Goal: Task Accomplishment & Management: Use online tool/utility

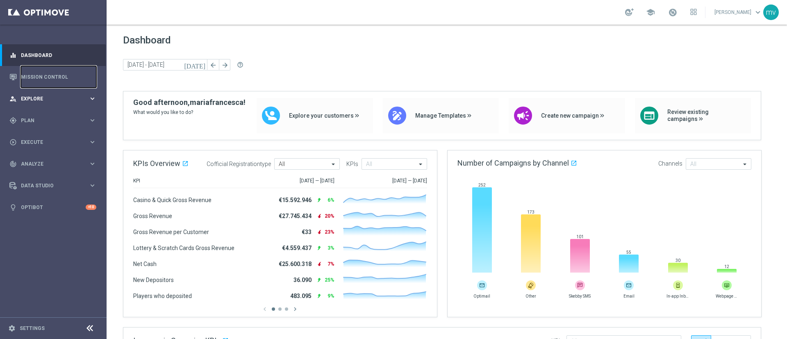
drag, startPoint x: 57, startPoint y: 75, endPoint x: 67, endPoint y: 90, distance: 18.3
click at [57, 75] on link "Mission Control" at bounding box center [58, 77] width 75 height 22
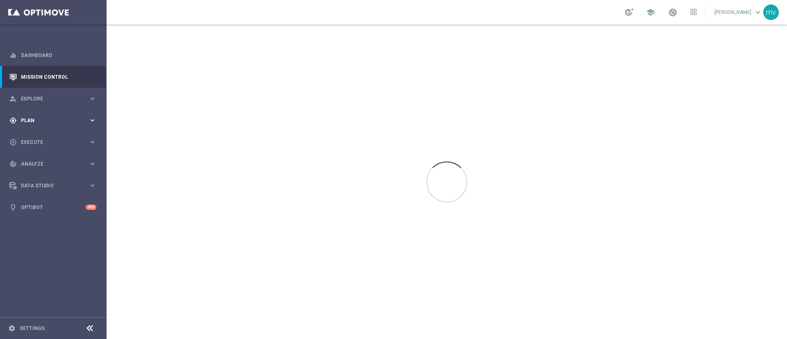
click at [41, 113] on div "gps_fixed Plan keyboard_arrow_right" at bounding box center [53, 120] width 106 height 22
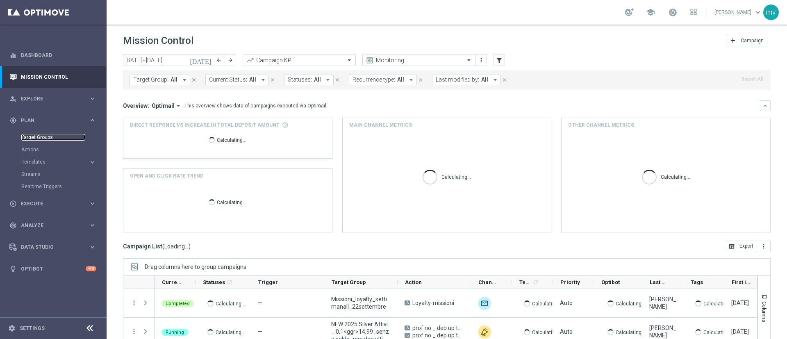
click at [47, 137] on link "Target Groups" at bounding box center [53, 137] width 64 height 7
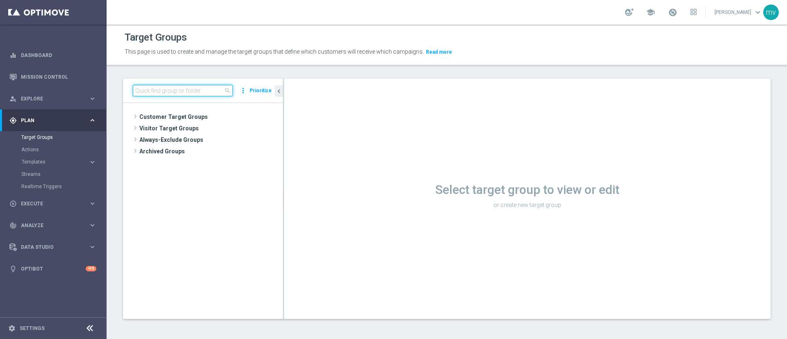
click at [192, 90] on input at bounding box center [183, 90] width 100 height 11
paste input "NEW 2025 Silver Attivi_ ggr >=150_con saldo"
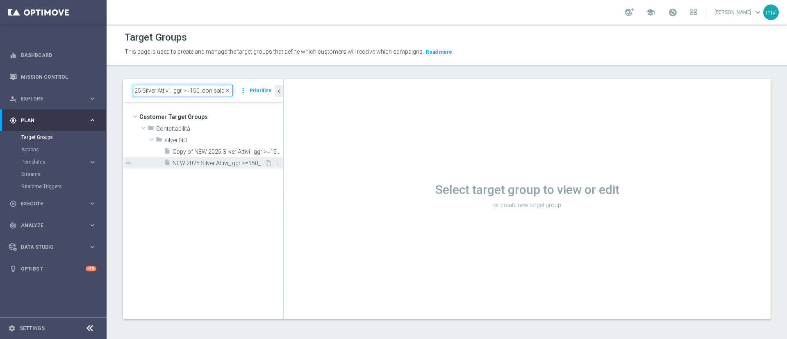
type input "NEW 2025 Silver Attivi_ ggr >=150_con saldo"
click at [235, 164] on span "NEW 2025 Silver Attivi_ ggr >=150_con saldo" at bounding box center [219, 163] width 92 height 7
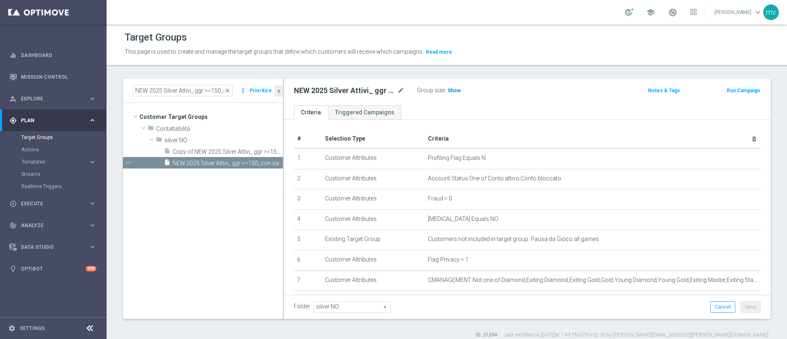
click at [454, 88] on span "Show" at bounding box center [454, 91] width 13 height 6
click at [524, 91] on button "Run Campaign" at bounding box center [743, 90] width 35 height 9
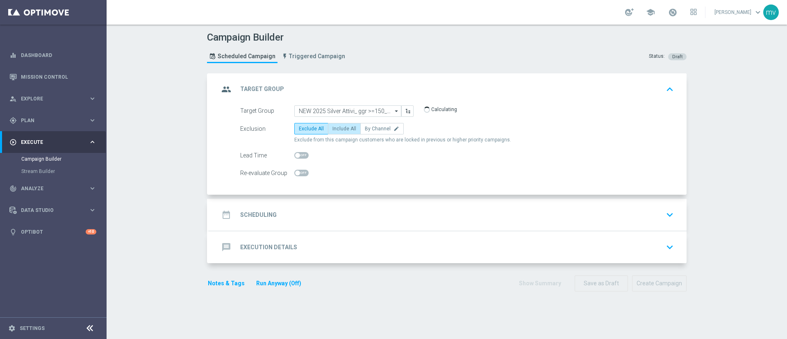
click at [336, 129] on span "Include All" at bounding box center [344, 129] width 24 height 6
click at [336, 129] on input "Include All" at bounding box center [334, 129] width 5 height 5
radio input "true"
click at [308, 217] on div "date_range Scheduling keyboard_arrow_down" at bounding box center [448, 215] width 458 height 16
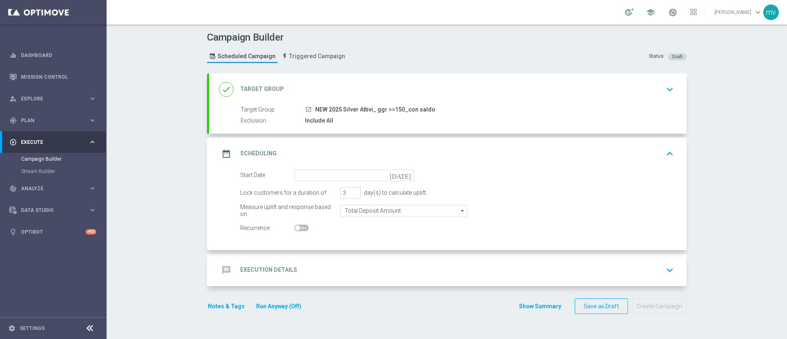
click at [403, 177] on icon "[DATE]" at bounding box center [402, 174] width 24 height 9
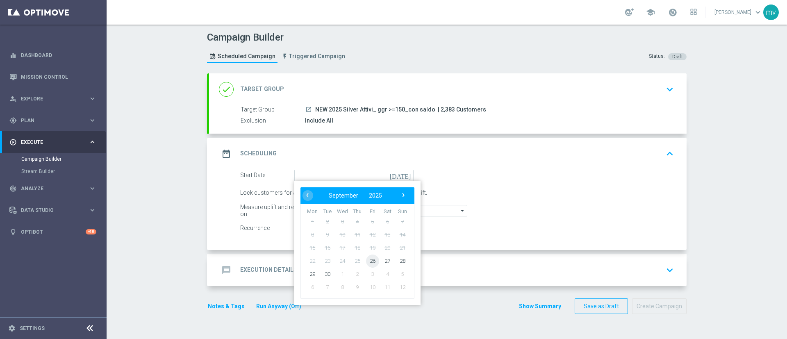
click at [366, 225] on span "26" at bounding box center [372, 260] width 13 height 13
type input "[DATE]"
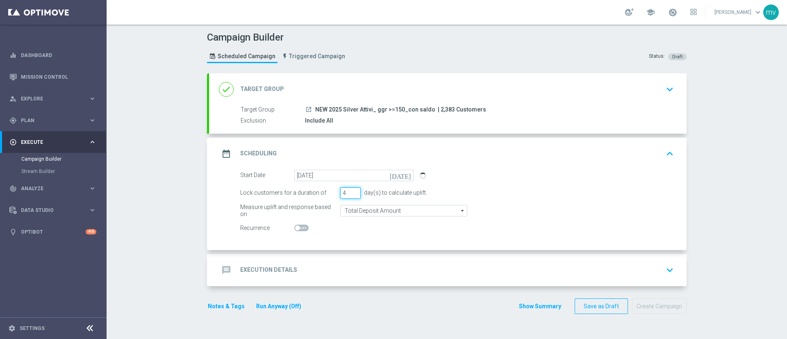
click at [351, 191] on input "4" at bounding box center [350, 192] width 20 height 11
type input "5"
click at [351, 191] on input "5" at bounding box center [350, 192] width 20 height 11
click at [294, 225] on div "message Execution Details keyboard_arrow_down" at bounding box center [448, 270] width 458 height 16
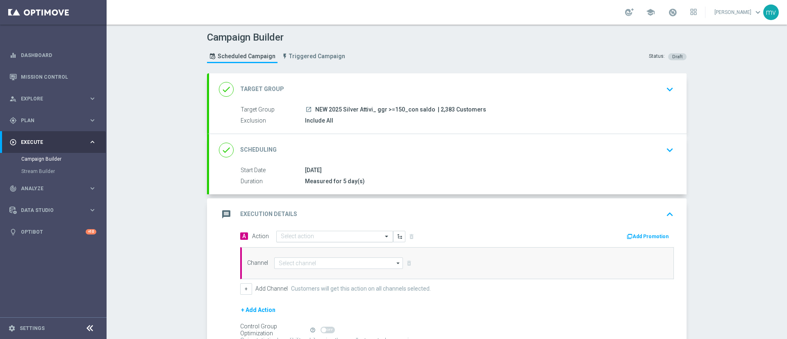
click at [286, 225] on div "Select action" at bounding box center [334, 236] width 117 height 11
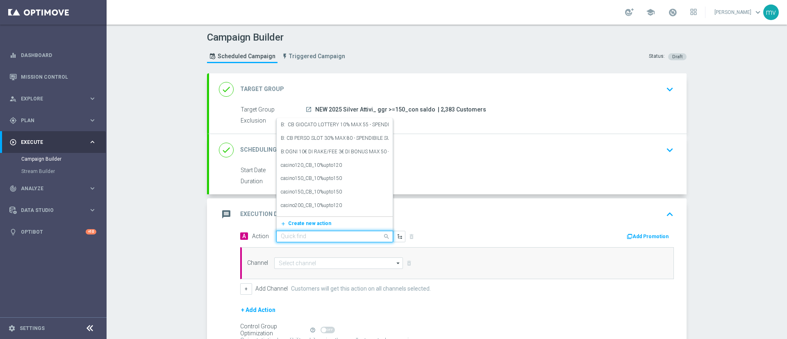
paste input "prof no _ dep up to 50€"
type input "prof no _ dep up to 50€"
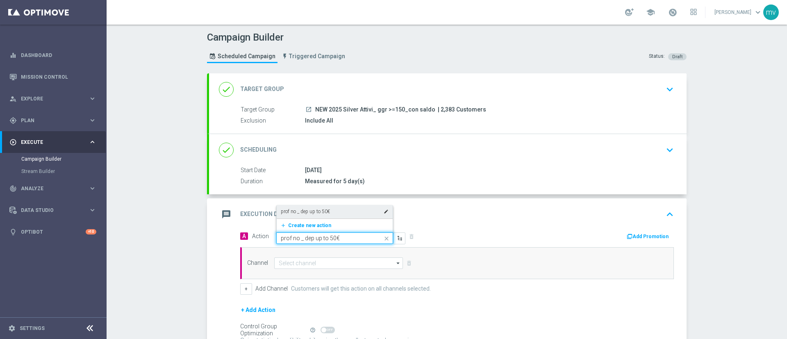
click at [350, 211] on div "prof no _ dep up to 50€ edit" at bounding box center [335, 212] width 108 height 14
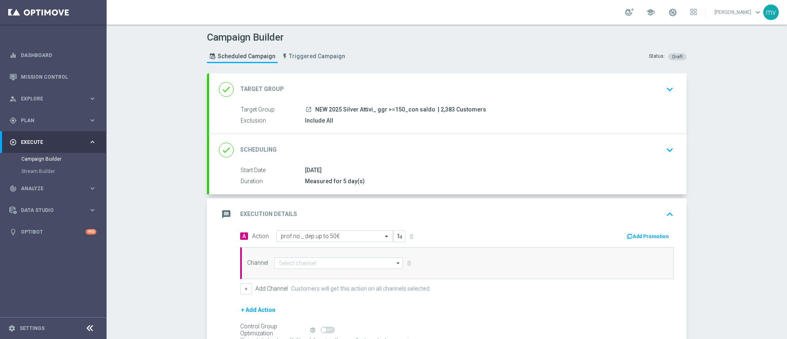
click at [475, 225] on div "message Execution Details keyboard_arrow_up" at bounding box center [448, 214] width 478 height 32
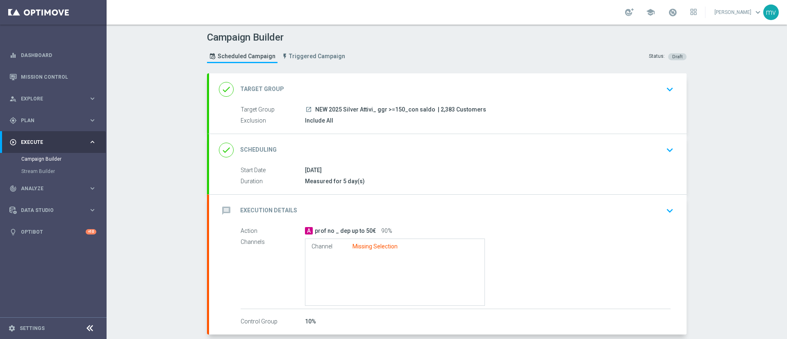
click at [488, 213] on div "message Execution Details keyboard_arrow_down" at bounding box center [448, 211] width 458 height 16
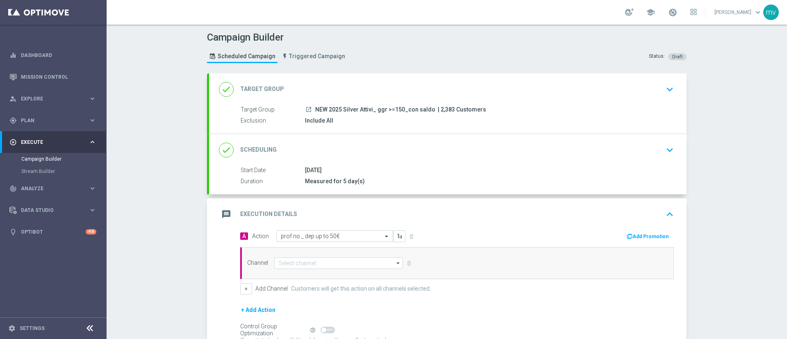
click at [524, 225] on button "Add Promotion" at bounding box center [649, 236] width 46 height 9
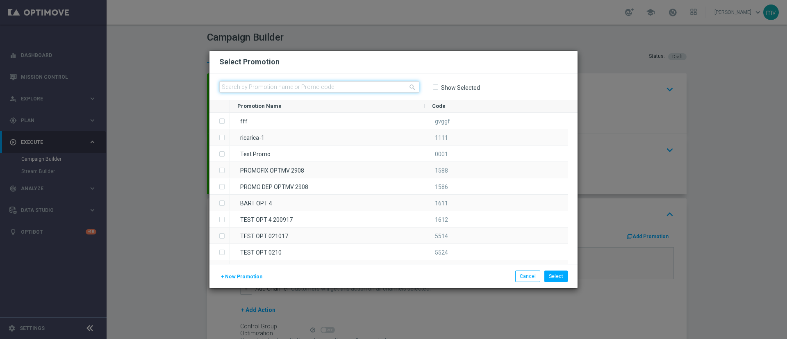
click at [266, 87] on input "text" at bounding box center [319, 86] width 200 height 11
paste input "335543"
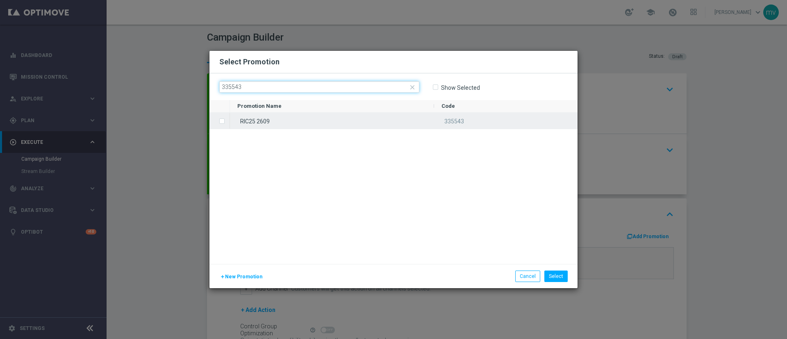
type input "335543"
click at [227, 121] on label "Press SPACE to select this row." at bounding box center [228, 121] width 3 height 7
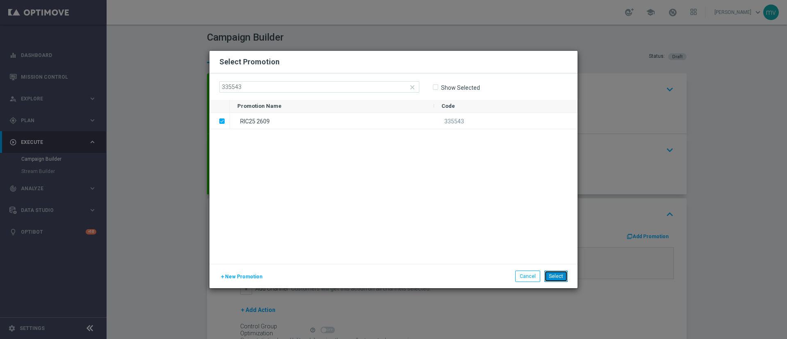
click at [524, 225] on button "Select" at bounding box center [555, 276] width 23 height 11
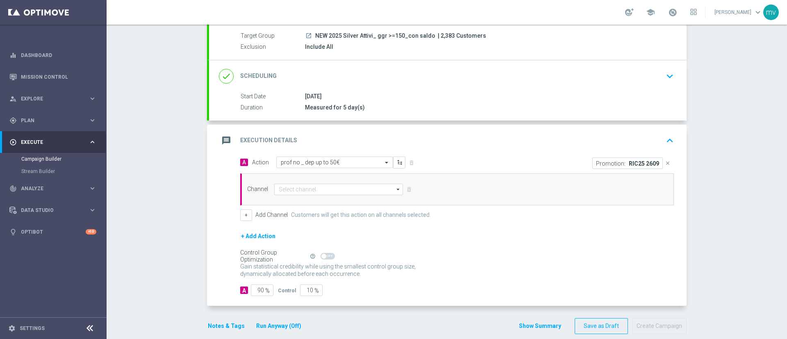
scroll to position [85, 0]
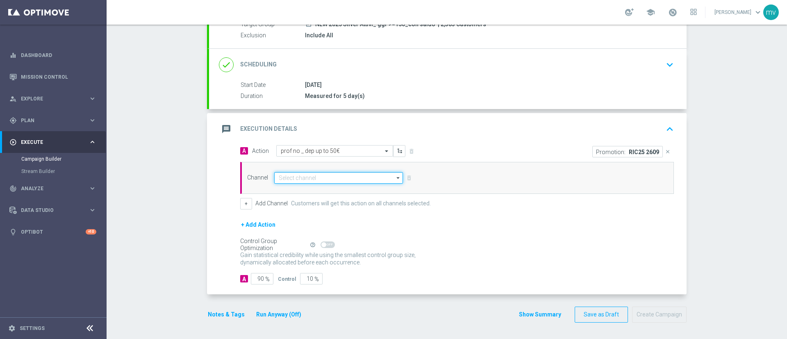
click at [296, 178] on input at bounding box center [338, 177] width 129 height 11
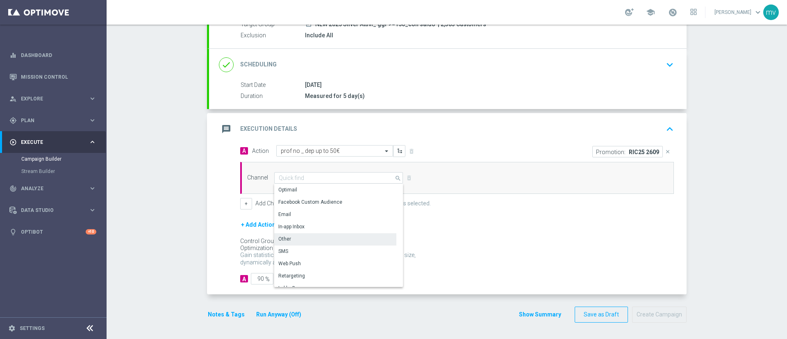
click at [285, 225] on div "Other" at bounding box center [284, 238] width 13 height 7
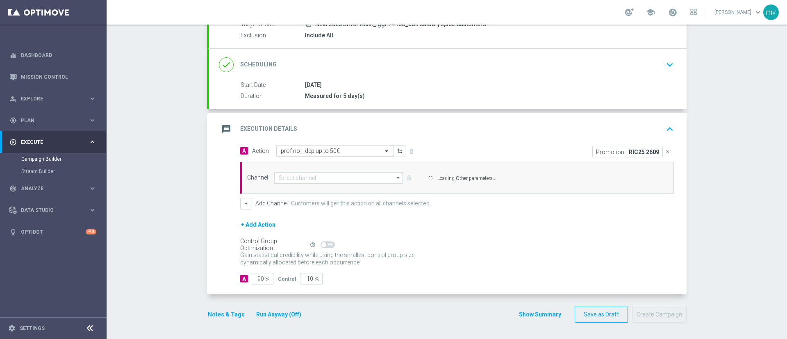
type input "Other"
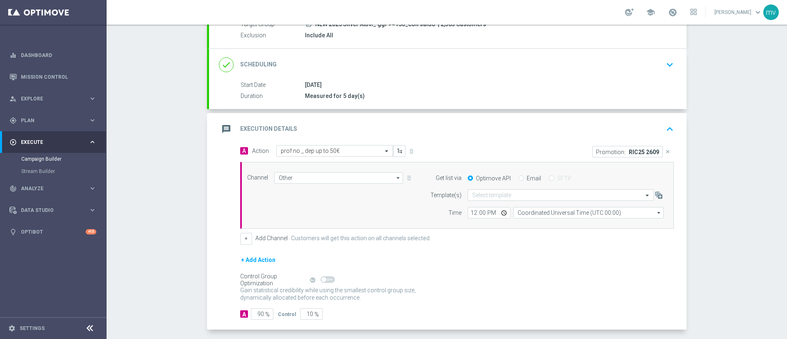
click at [519, 179] on input "Email" at bounding box center [521, 178] width 5 height 5
radio input "true"
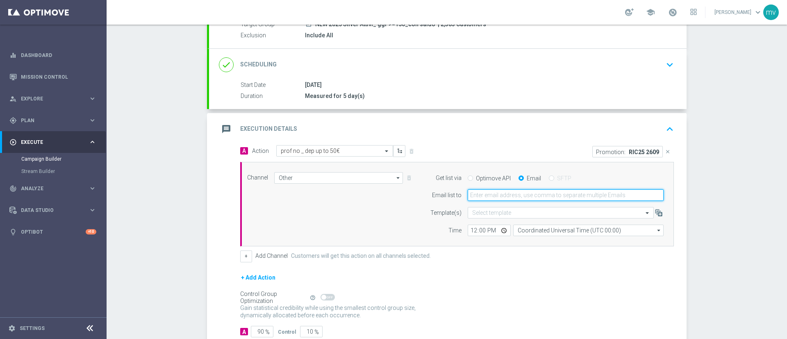
drag, startPoint x: 516, startPoint y: 180, endPoint x: 515, endPoint y: 198, distance: 18.1
click at [515, 198] on input "email" at bounding box center [566, 194] width 196 height 11
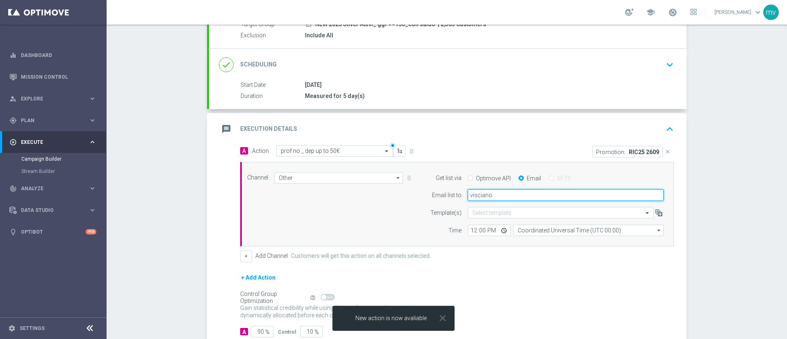
type input "[EMAIL_ADDRESS][PERSON_NAME][DOMAIN_NAME]"
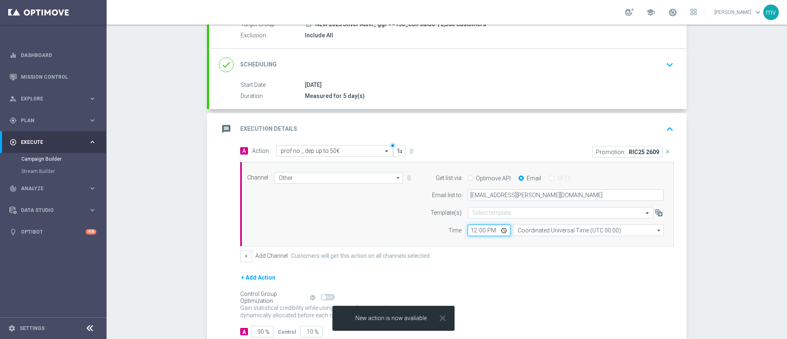
click at [469, 225] on input "12:00" at bounding box center [489, 230] width 43 height 11
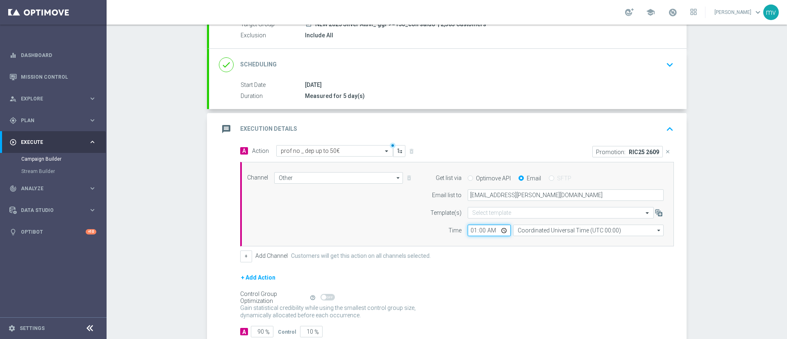
type input "16:00"
click at [511, 225] on div "+ Add Channel Customers will get this action on all channels selected." at bounding box center [457, 255] width 434 height 11
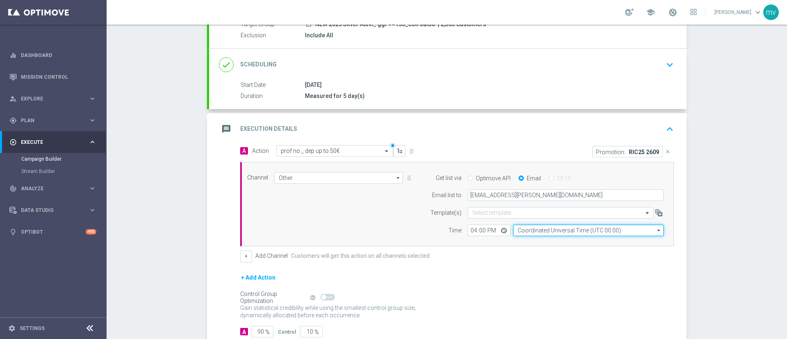
click at [524, 225] on input "Coordinated Universal Time (UTC 00:00)" at bounding box center [588, 230] width 150 height 11
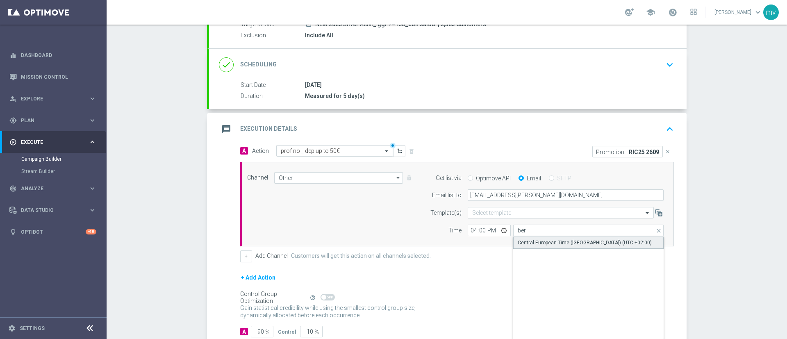
click at [524, 225] on div "Central European Time ([GEOGRAPHIC_DATA]) (UTC +02:00)" at bounding box center [585, 242] width 134 height 7
type input "Central European Time ([GEOGRAPHIC_DATA]) (UTC +02:00)"
click at [494, 225] on form "A Action Select action prof no _ dep up to 50€ delete_forever Promotion: RIC25 …" at bounding box center [457, 241] width 434 height 192
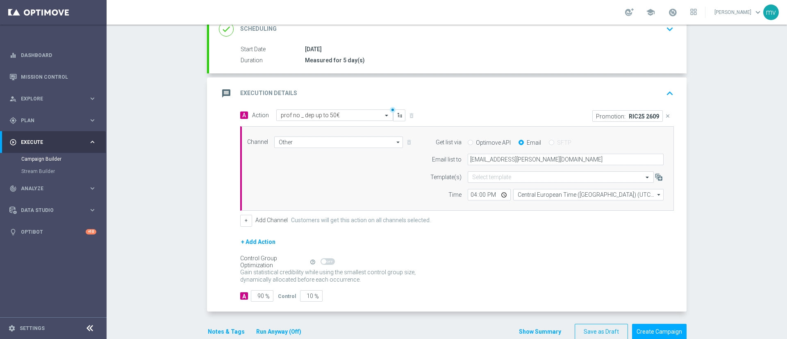
scroll to position [138, 0]
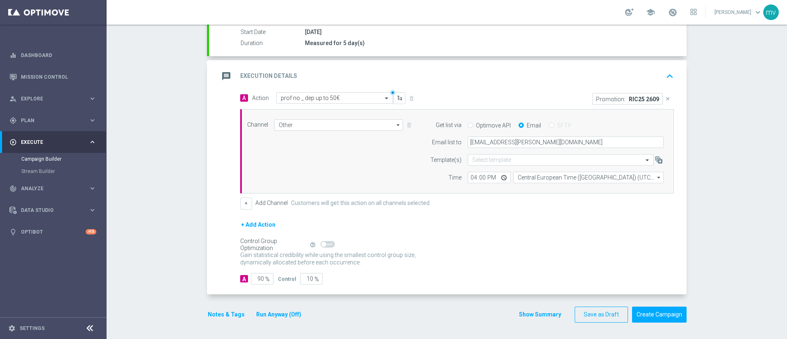
click at [232, 225] on button "Notes & Tags" at bounding box center [226, 315] width 39 height 10
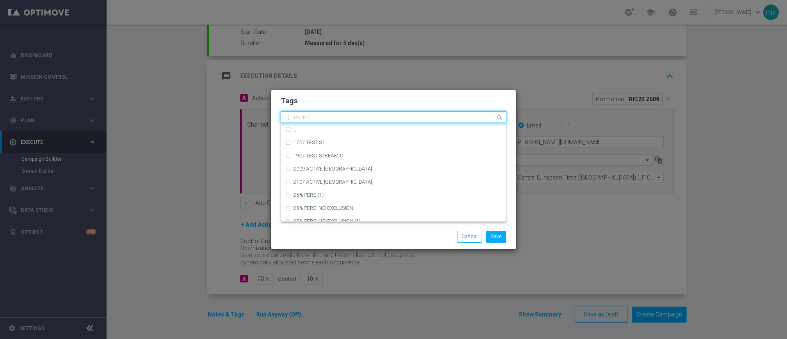
click at [335, 114] on input "text" at bounding box center [390, 117] width 210 height 7
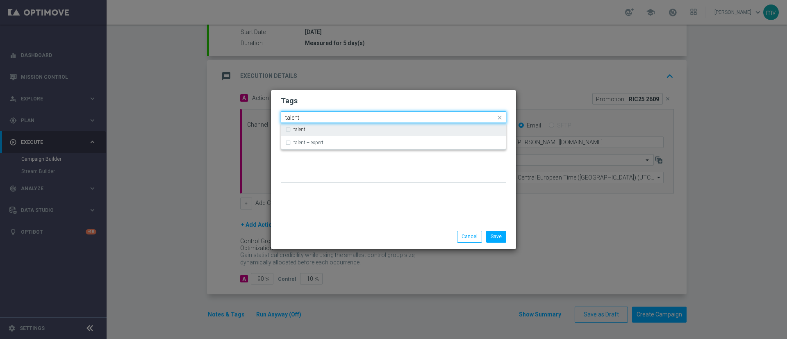
click at [323, 127] on div "talent" at bounding box center [398, 129] width 208 height 5
type input "talent"
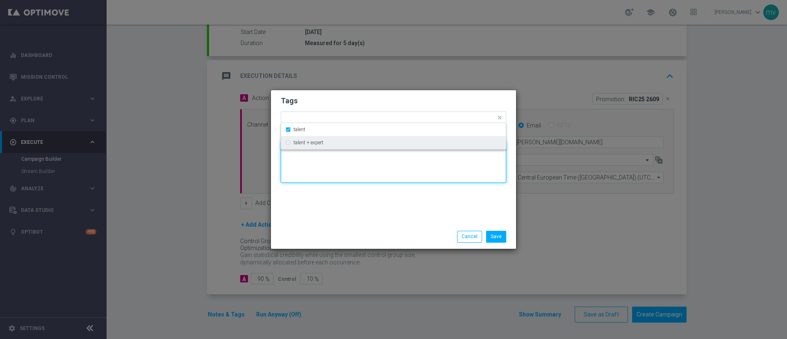
click at [330, 175] on textarea at bounding box center [393, 162] width 225 height 42
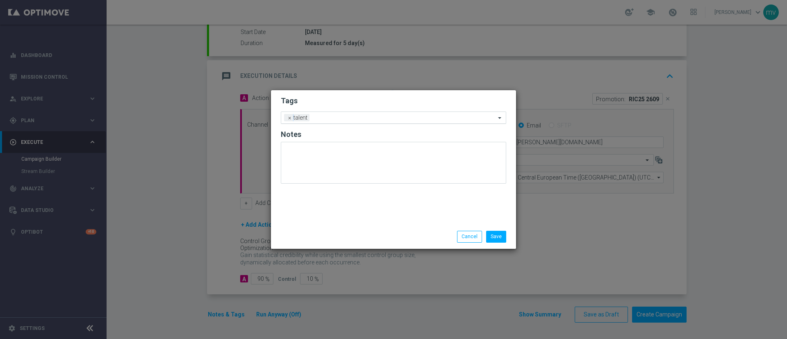
click at [317, 115] on input "text" at bounding box center [404, 118] width 183 height 7
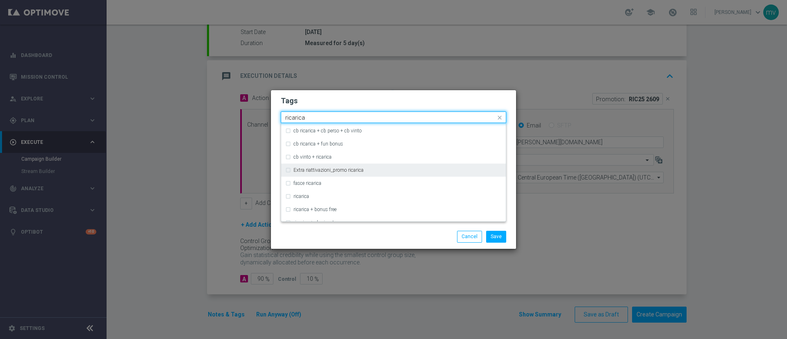
scroll to position [246, 0]
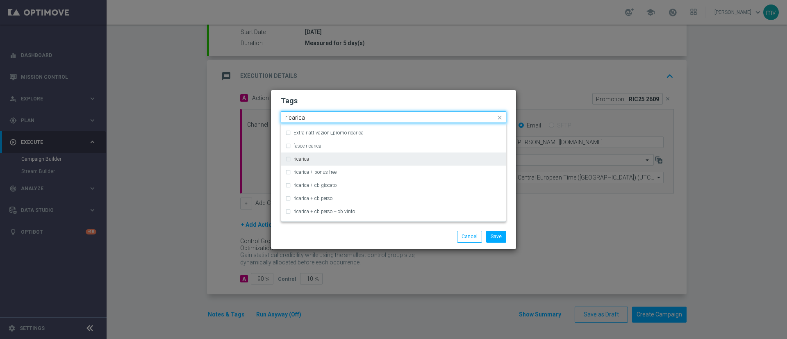
click at [302, 160] on label "ricarica" at bounding box center [302, 159] width 16 height 5
type input "ricarica"
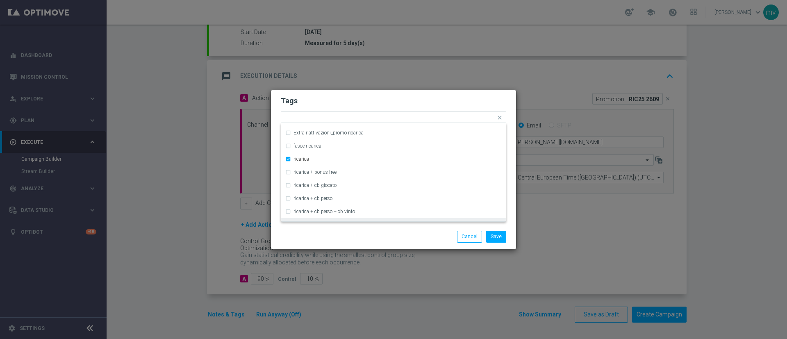
click at [319, 225] on div "Save Cancel" at bounding box center [394, 236] width 238 height 11
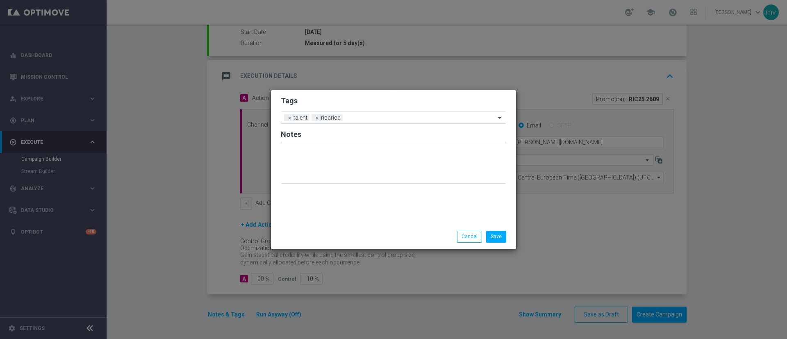
click at [356, 118] on input "text" at bounding box center [421, 118] width 150 height 7
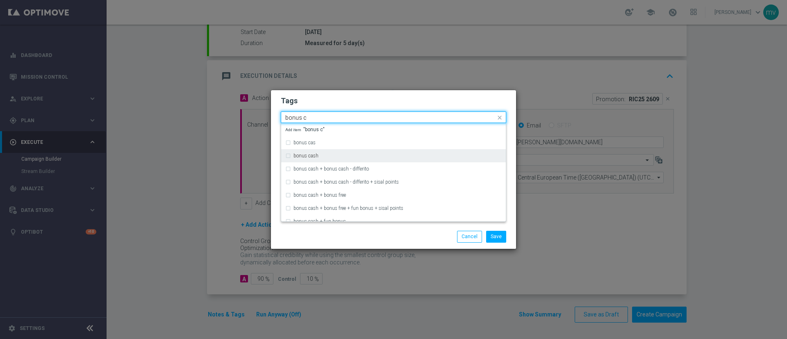
click at [337, 149] on div "bonus cash" at bounding box center [393, 155] width 216 height 13
type input "bonus c"
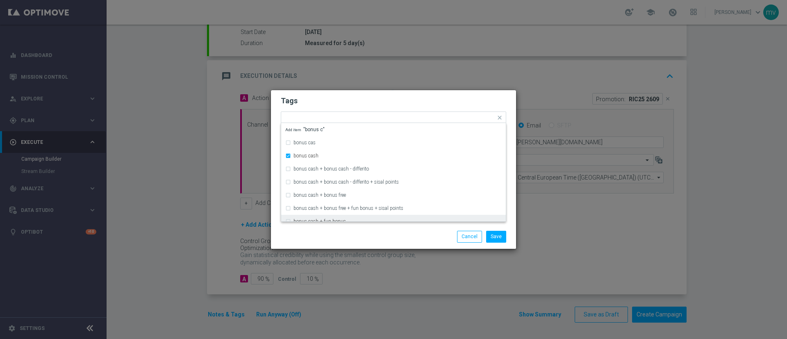
click at [344, 225] on div "Save Cancel" at bounding box center [394, 236] width 238 height 11
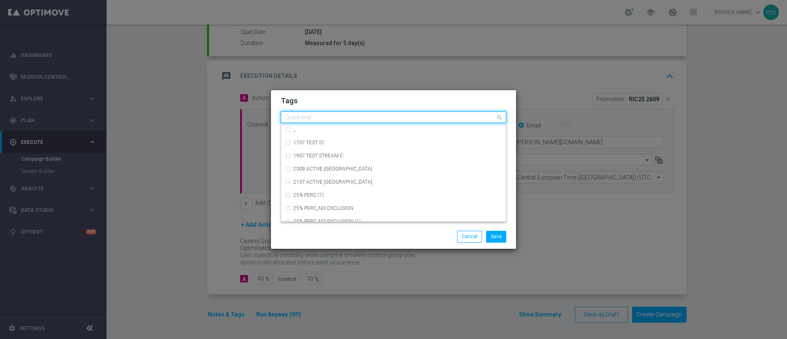
click at [398, 116] on input "text" at bounding box center [390, 117] width 210 height 7
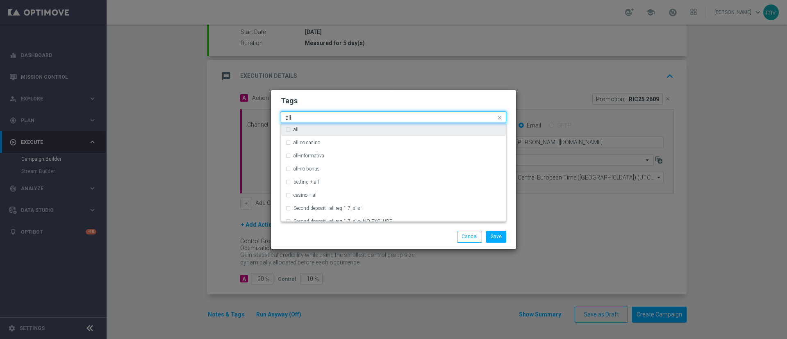
click at [314, 130] on div "all" at bounding box center [398, 129] width 208 height 5
type input "all"
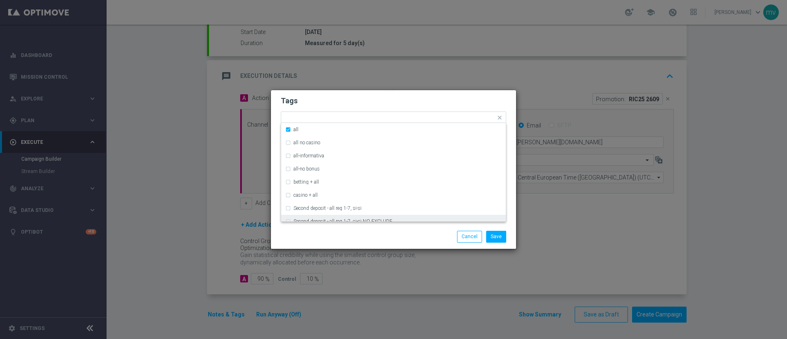
click at [358, 225] on div "Save Cancel" at bounding box center [433, 236] width 159 height 11
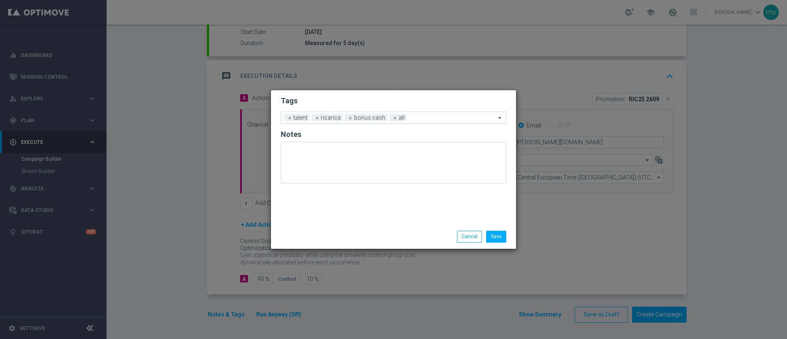
click at [424, 120] on input "text" at bounding box center [453, 118] width 86 height 7
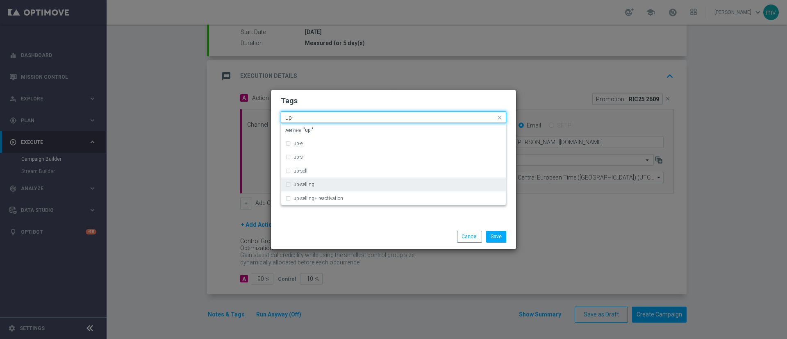
click at [348, 183] on div "up-selling" at bounding box center [398, 184] width 208 height 5
type input "up-"
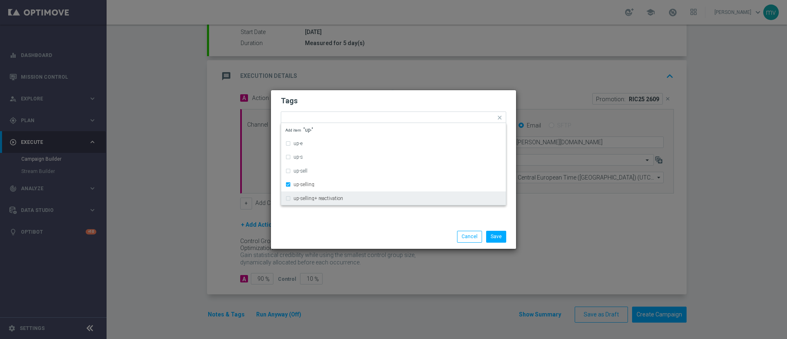
drag, startPoint x: 349, startPoint y: 224, endPoint x: 397, endPoint y: 239, distance: 50.7
click at [350, 225] on div "Save Cancel" at bounding box center [393, 237] width 245 height 24
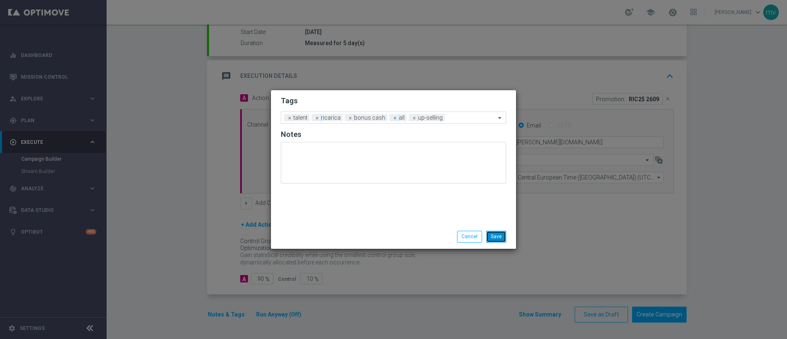
click at [505, 225] on button "Save" at bounding box center [496, 236] width 20 height 11
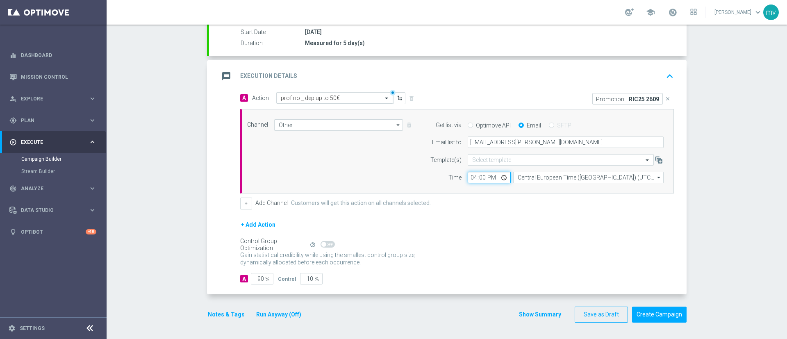
click at [480, 178] on input "16:00" at bounding box center [489, 177] width 43 height 11
click at [468, 175] on input "16:00" at bounding box center [489, 177] width 43 height 11
type input "15:50"
click at [513, 205] on div "+ Add Channel Customers will get this action on all channels selected." at bounding box center [457, 203] width 434 height 11
click at [524, 99] on p "RIC25 2609" at bounding box center [644, 99] width 30 height 7
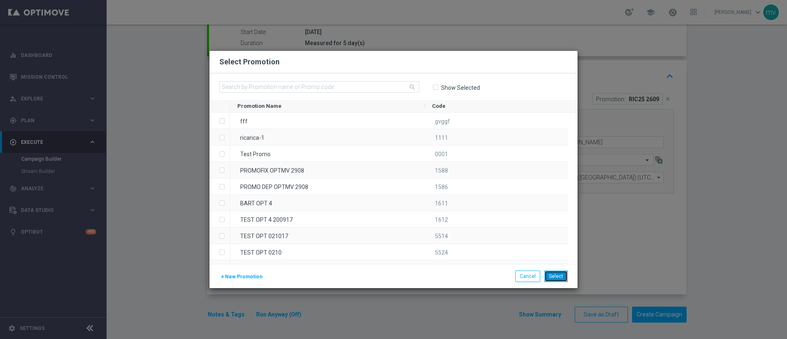
click at [524, 225] on button "Select" at bounding box center [555, 276] width 23 height 11
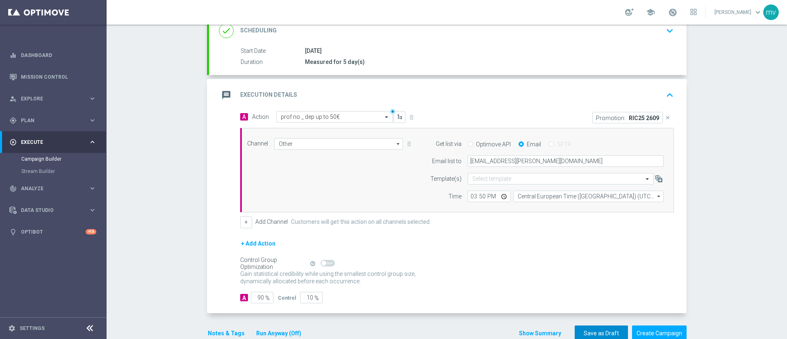
scroll to position [138, 0]
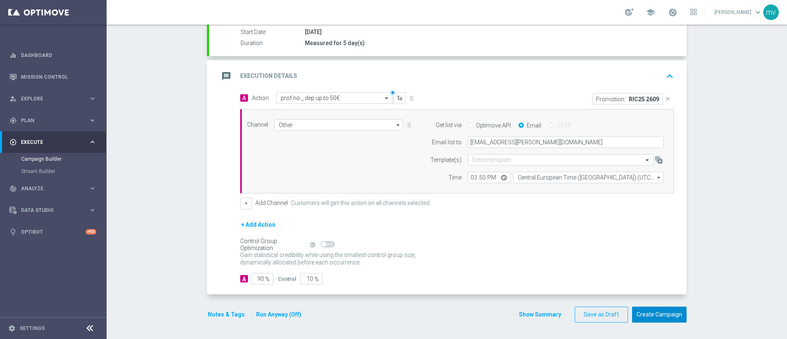
click at [524, 225] on button "Create Campaign" at bounding box center [659, 315] width 55 height 16
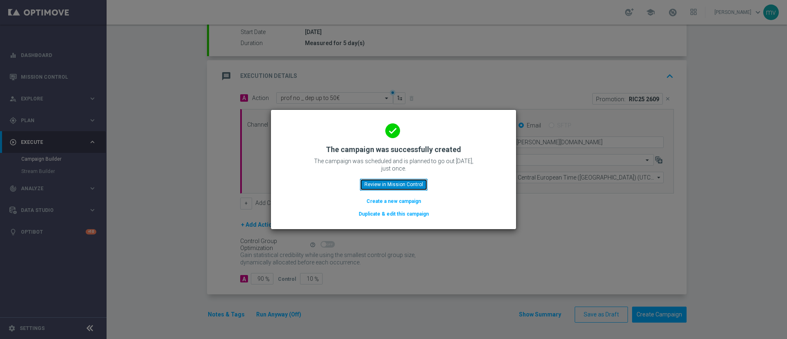
click at [413, 183] on button "Review in Mission Control" at bounding box center [394, 184] width 68 height 11
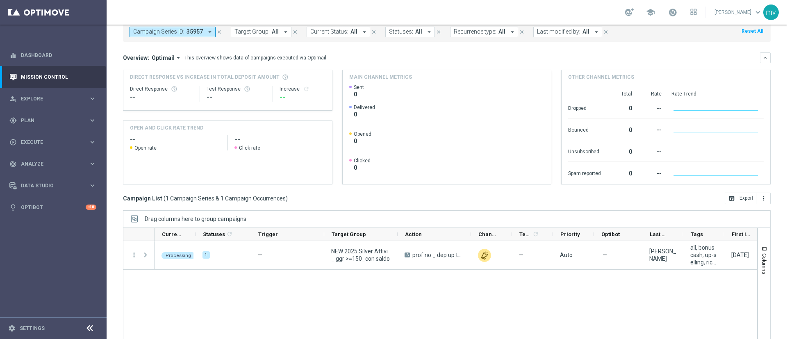
scroll to position [71, 0]
